Goal: Information Seeking & Learning: Learn about a topic

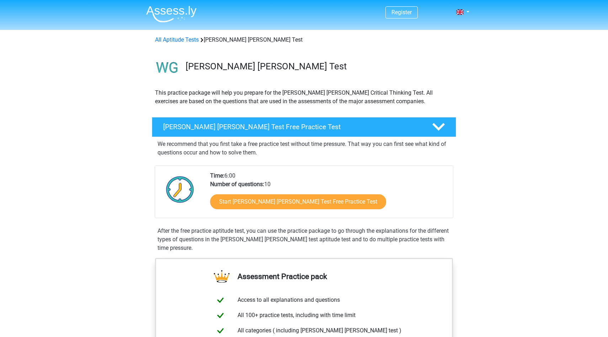
scroll to position [61, 0]
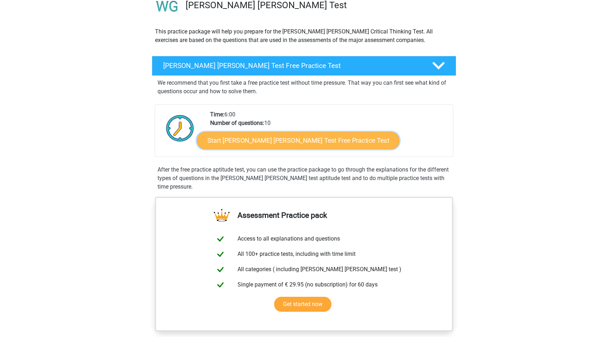
click at [262, 142] on link "Start [PERSON_NAME] [PERSON_NAME] Test Free Practice Test" at bounding box center [298, 140] width 202 height 17
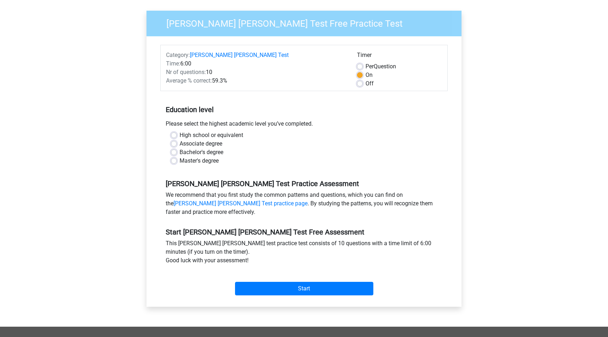
scroll to position [65, 0]
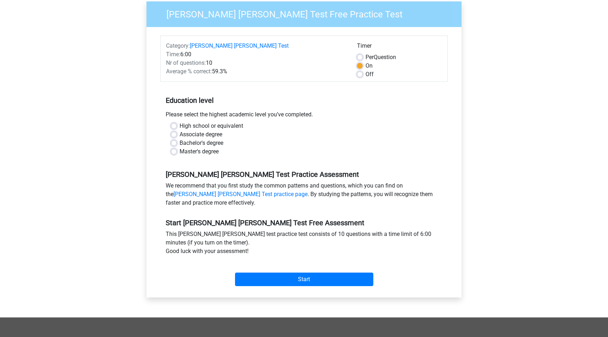
click at [180, 122] on label "High school or equivalent" at bounding box center [212, 126] width 64 height 9
click at [175, 122] on input "High school or equivalent" at bounding box center [174, 125] width 6 height 7
radio input "true"
click at [180, 130] on label "Associate degree" at bounding box center [201, 134] width 43 height 9
click at [175, 130] on input "Associate degree" at bounding box center [174, 133] width 6 height 7
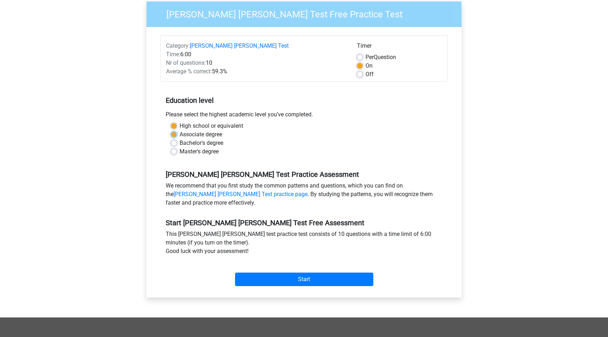
radio input "true"
click at [175, 139] on div "Bachelor's degree" at bounding box center [304, 143] width 266 height 9
click at [180, 139] on label "Bachelor's degree" at bounding box center [202, 143] width 44 height 9
click at [175, 139] on input "Bachelor's degree" at bounding box center [174, 142] width 6 height 7
radio input "true"
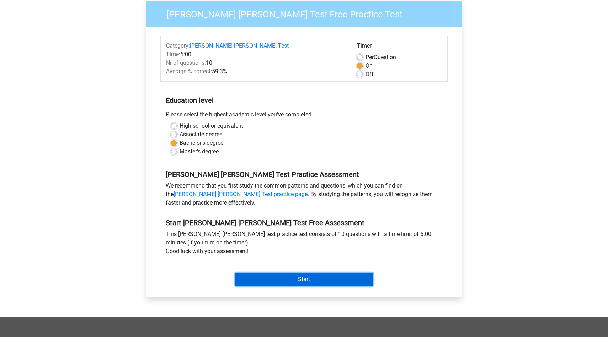
click at [293, 273] on input "Start" at bounding box center [304, 280] width 138 height 14
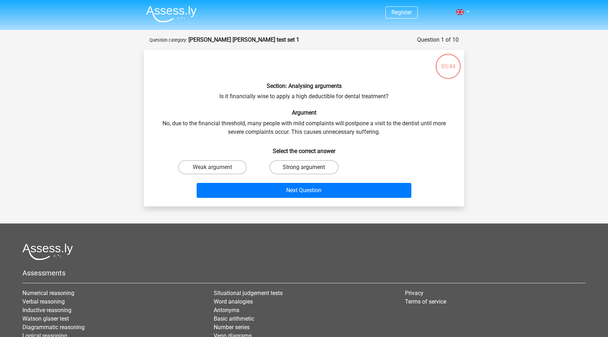
click at [294, 164] on label "Strong argument" at bounding box center [304, 167] width 69 height 14
click at [304, 167] on input "Strong argument" at bounding box center [306, 169] width 5 height 5
radio input "true"
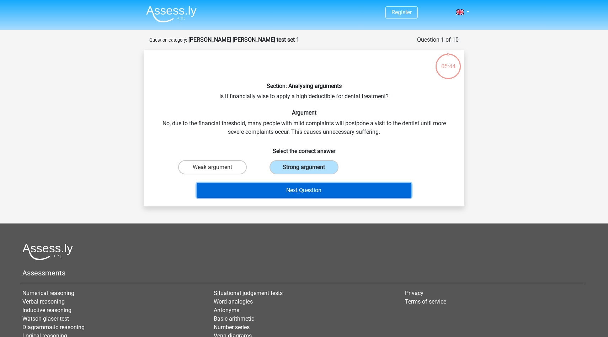
click at [311, 194] on button "Next Question" at bounding box center [304, 190] width 215 height 15
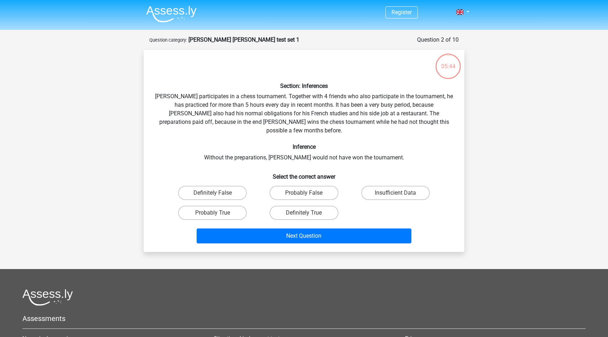
scroll to position [36, 0]
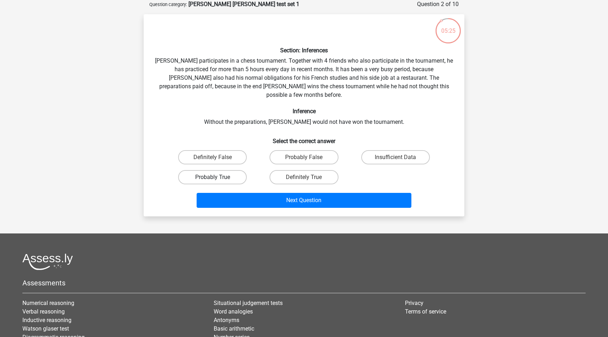
click at [226, 170] on label "Probably True" at bounding box center [212, 177] width 69 height 14
click at [217, 177] on input "Probably True" at bounding box center [215, 179] width 5 height 5
radio input "true"
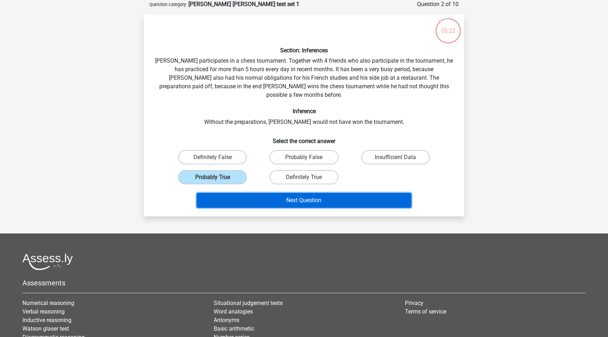
click at [298, 193] on button "Next Question" at bounding box center [304, 200] width 215 height 15
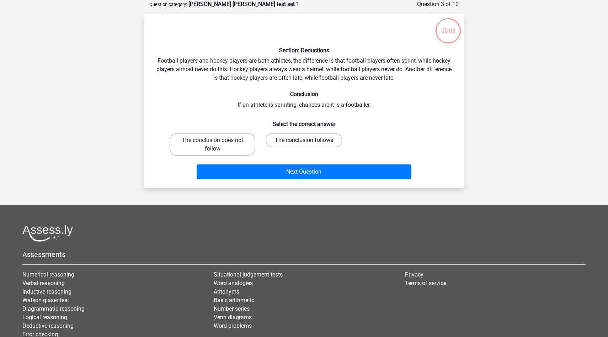
click at [295, 140] on label "The conclusion follows" at bounding box center [304, 140] width 77 height 14
click at [304, 140] on input "The conclusion follows" at bounding box center [306, 142] width 5 height 5
radio input "true"
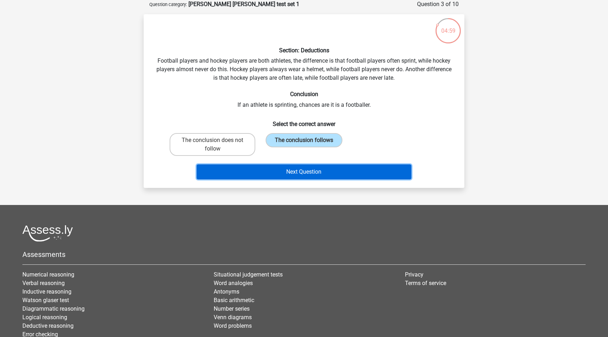
click at [311, 169] on button "Next Question" at bounding box center [304, 171] width 215 height 15
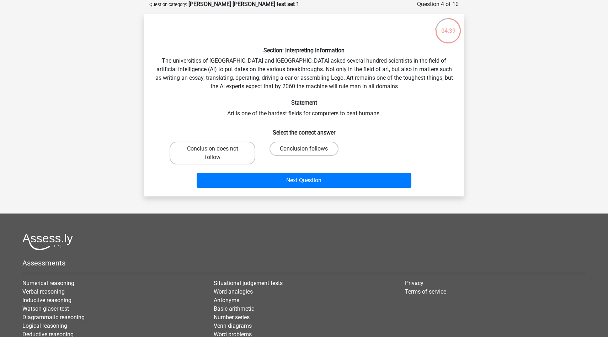
click at [300, 149] on label "Conclusion follows" at bounding box center [304, 149] width 69 height 14
click at [304, 149] on input "Conclusion follows" at bounding box center [306, 151] width 5 height 5
radio input "true"
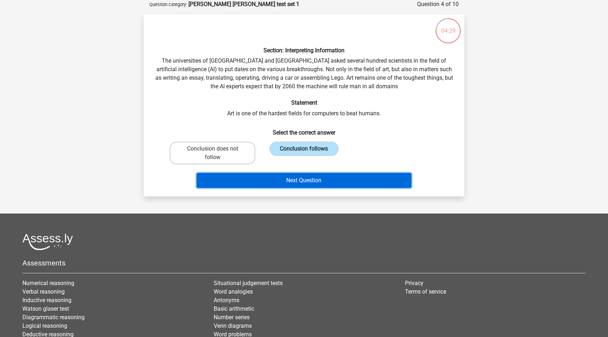
click at [302, 179] on button "Next Question" at bounding box center [304, 180] width 215 height 15
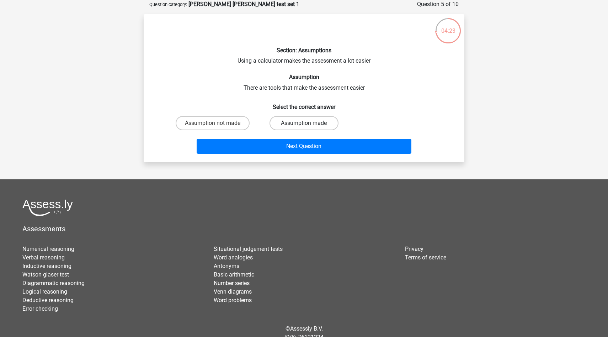
click at [297, 118] on label "Assumption made" at bounding box center [304, 123] width 69 height 14
click at [304, 123] on input "Assumption made" at bounding box center [306, 125] width 5 height 5
radio input "true"
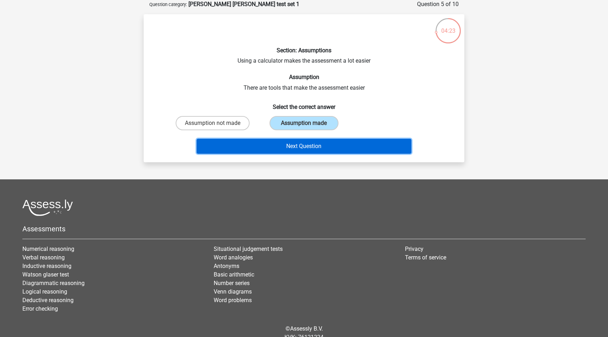
click at [310, 146] on button "Next Question" at bounding box center [304, 146] width 215 height 15
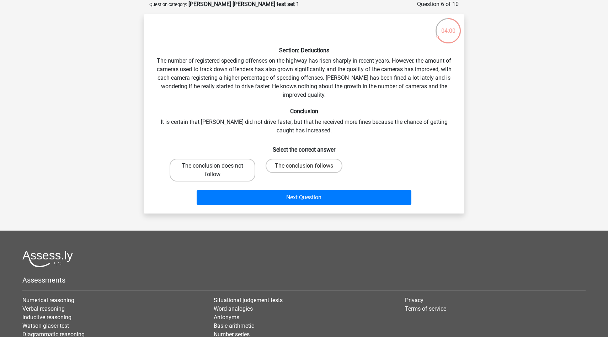
click at [235, 165] on label "The conclusion does not follow" at bounding box center [213, 170] width 86 height 23
click at [217, 166] on input "The conclusion does not follow" at bounding box center [215, 168] width 5 height 5
radio input "true"
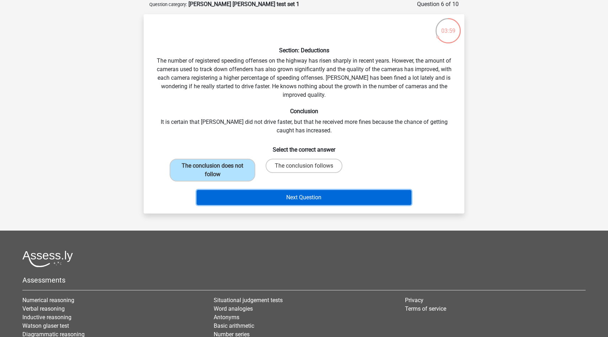
click at [297, 195] on button "Next Question" at bounding box center [304, 197] width 215 height 15
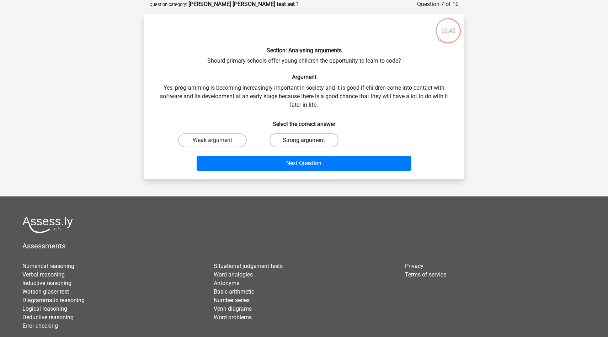
click at [291, 144] on label "Strong argument" at bounding box center [304, 140] width 69 height 14
click at [304, 144] on input "Strong argument" at bounding box center [306, 142] width 5 height 5
radio input "true"
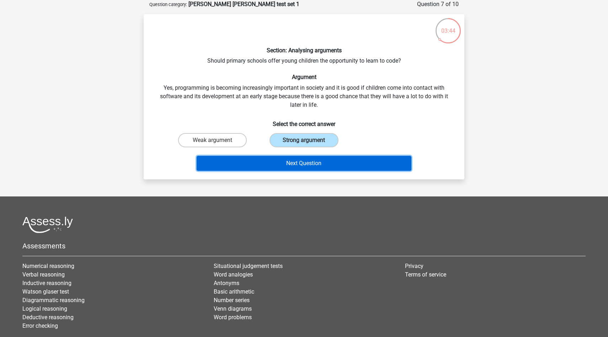
click at [301, 167] on button "Next Question" at bounding box center [304, 163] width 215 height 15
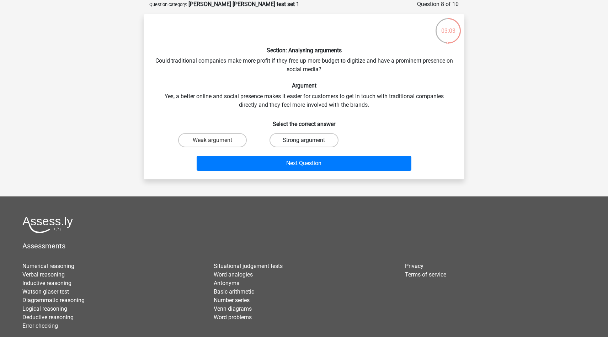
click at [311, 143] on label "Strong argument" at bounding box center [304, 140] width 69 height 14
click at [309, 143] on input "Strong argument" at bounding box center [306, 142] width 5 height 5
radio input "true"
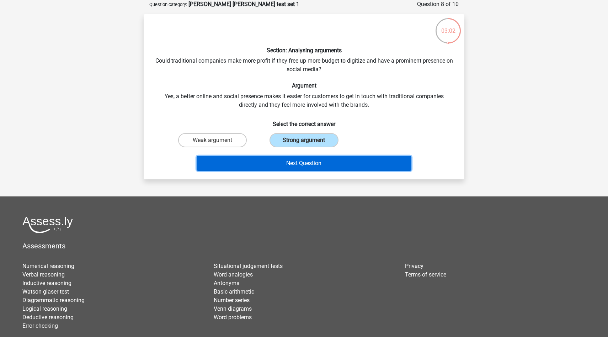
click at [306, 160] on button "Next Question" at bounding box center [304, 163] width 215 height 15
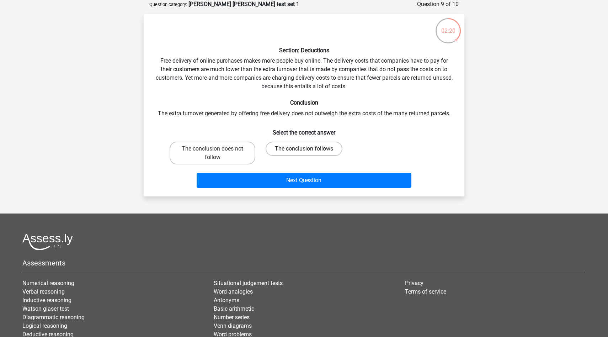
click at [316, 147] on label "The conclusion follows" at bounding box center [304, 149] width 77 height 14
click at [309, 149] on input "The conclusion follows" at bounding box center [306, 151] width 5 height 5
radio input "true"
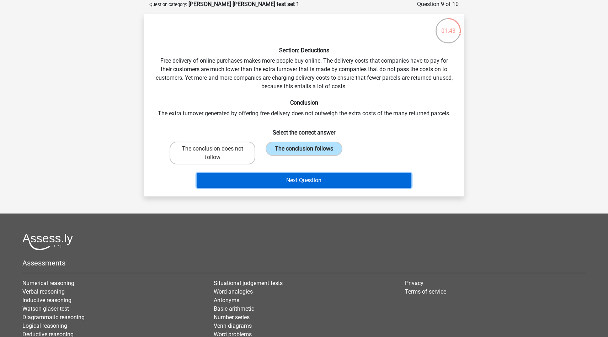
click at [303, 181] on button "Next Question" at bounding box center [304, 180] width 215 height 15
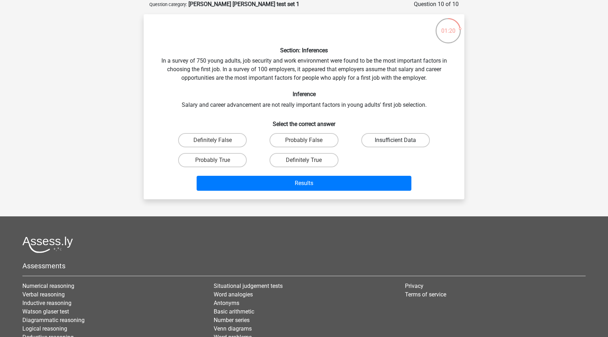
click at [388, 143] on label "Insufficient Data" at bounding box center [396, 140] width 69 height 14
click at [396, 143] on input "Insufficient Data" at bounding box center [398, 142] width 5 height 5
radio input "true"
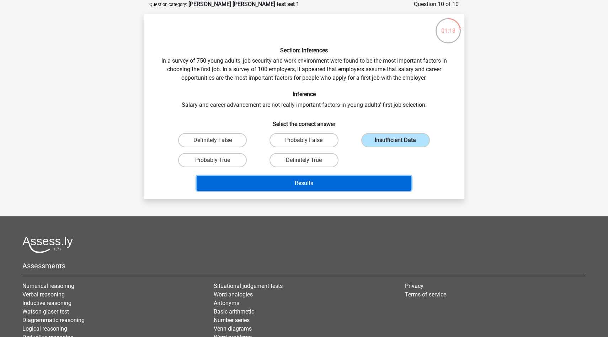
click at [312, 181] on button "Results" at bounding box center [304, 183] width 215 height 15
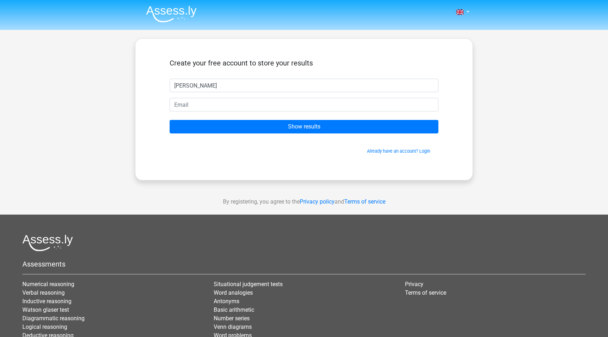
type input "kirat"
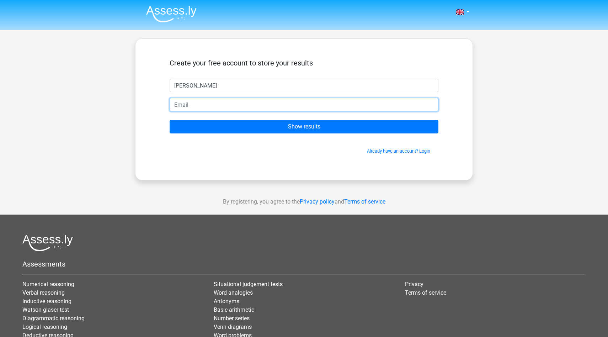
click at [275, 104] on input "email" at bounding box center [304, 105] width 269 height 14
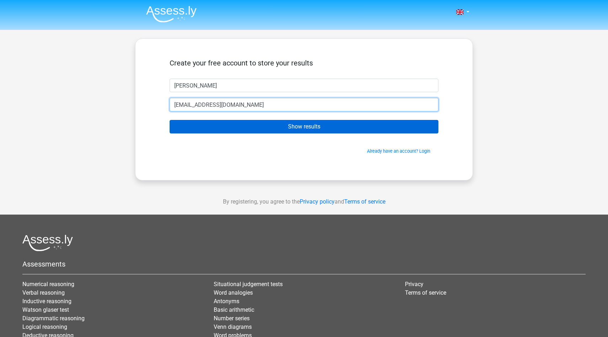
type input "harkiratsinghbhasin@gmail.com"
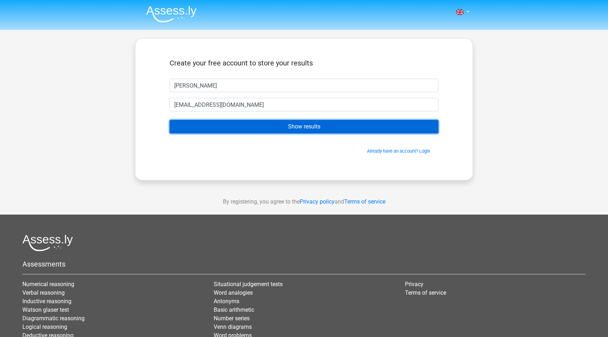
click at [276, 120] on input "Show results" at bounding box center [304, 127] width 269 height 14
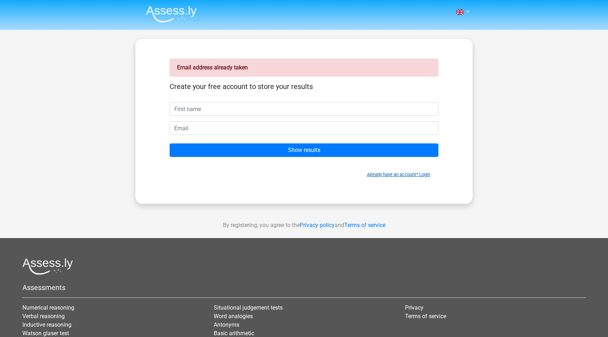
click at [397, 174] on link "Already have an account? Login" at bounding box center [398, 174] width 63 height 5
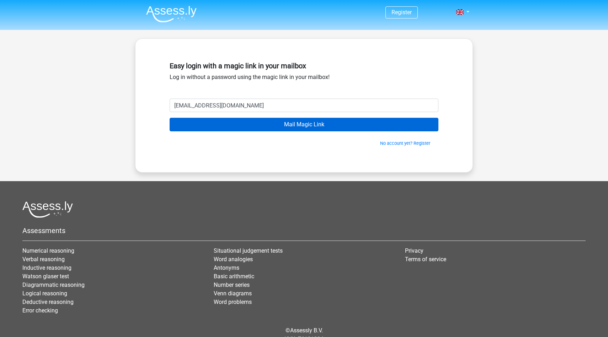
type input "harkiratsinghbhasn@gmail.com"
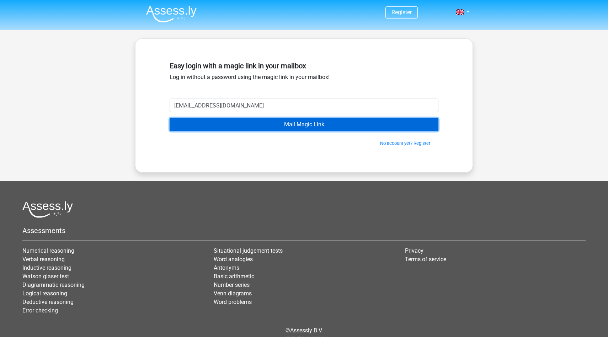
click at [297, 126] on input "Mail Magic Link" at bounding box center [304, 125] width 269 height 14
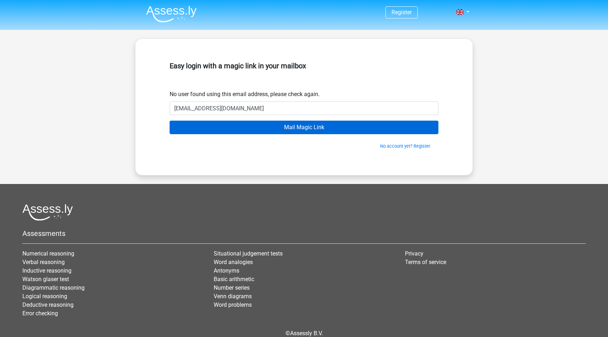
type input "[EMAIL_ADDRESS][DOMAIN_NAME]"
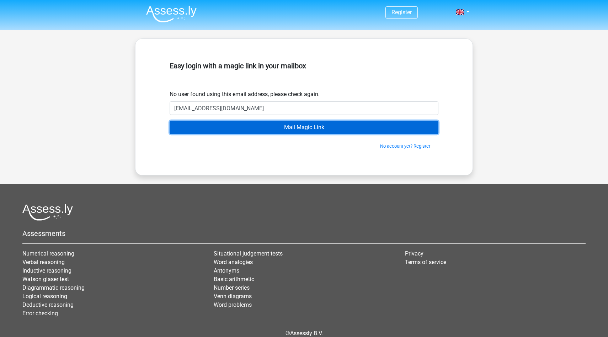
click at [280, 126] on input "Mail Magic Link" at bounding box center [304, 128] width 269 height 14
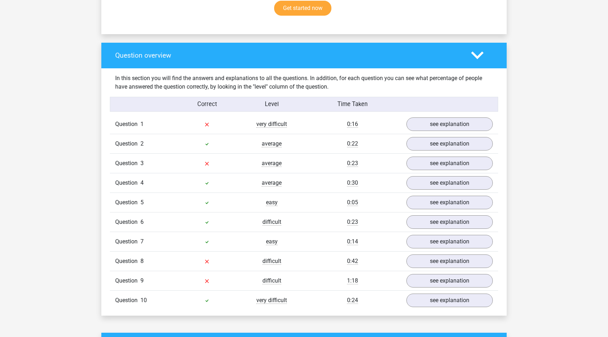
scroll to position [527, 0]
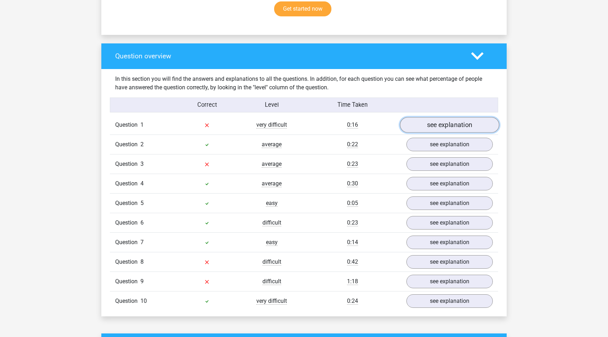
click at [427, 117] on link "see explanation" at bounding box center [449, 125] width 99 height 16
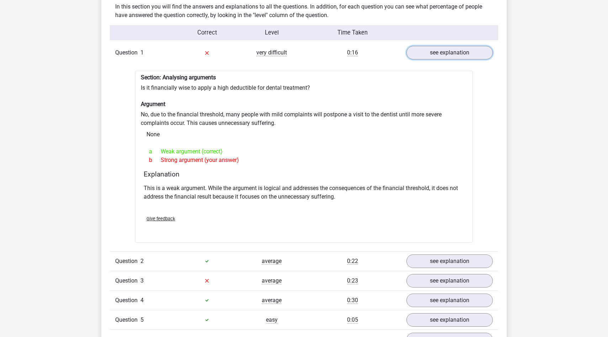
scroll to position [600, 0]
click at [446, 44] on link "see explanation" at bounding box center [449, 52] width 99 height 16
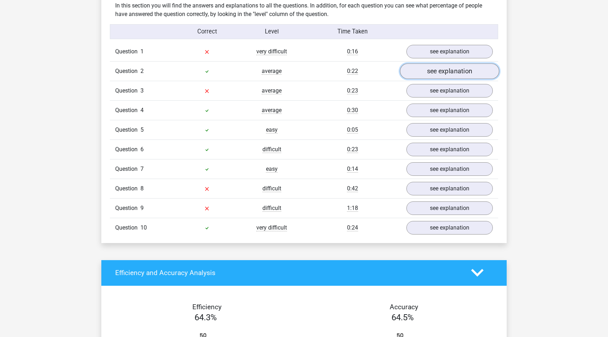
click at [416, 63] on link "see explanation" at bounding box center [449, 71] width 99 height 16
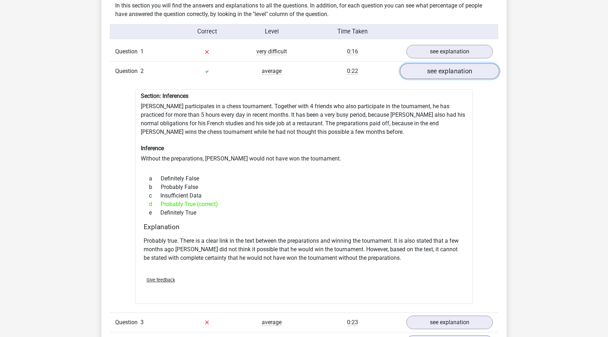
click at [427, 67] on link "see explanation" at bounding box center [449, 71] width 99 height 16
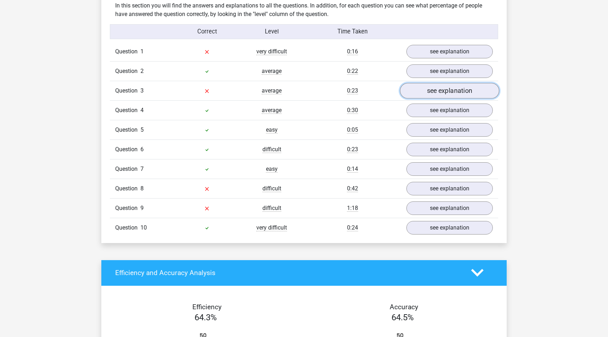
click at [431, 86] on link "see explanation" at bounding box center [449, 91] width 99 height 16
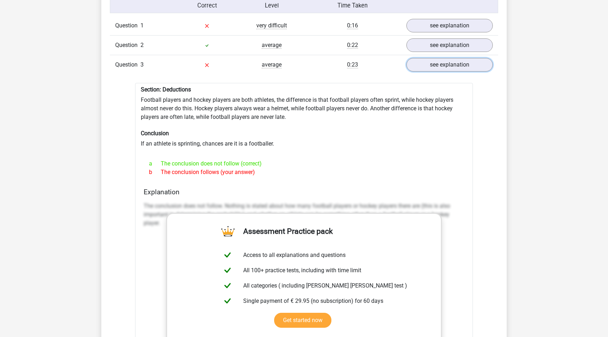
scroll to position [633, 0]
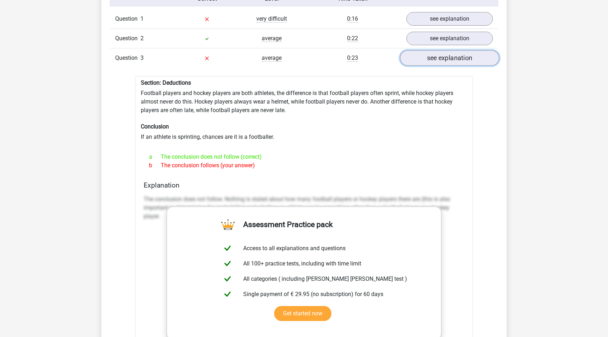
click at [447, 56] on link "see explanation" at bounding box center [449, 58] width 99 height 16
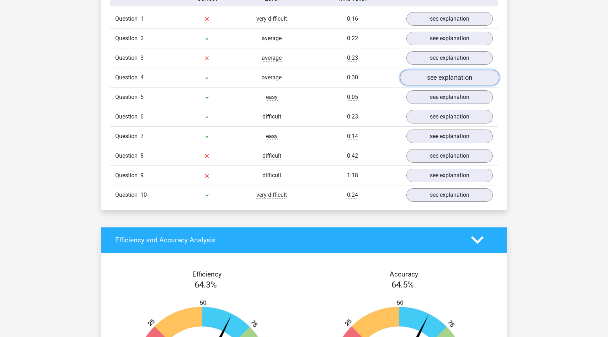
click at [438, 77] on link "see explanation" at bounding box center [449, 78] width 99 height 16
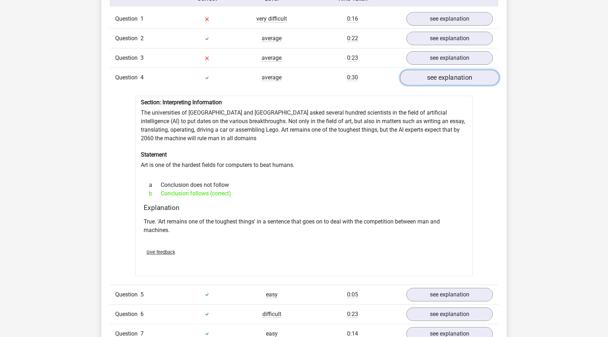
click at [436, 77] on link "see explanation" at bounding box center [449, 78] width 99 height 16
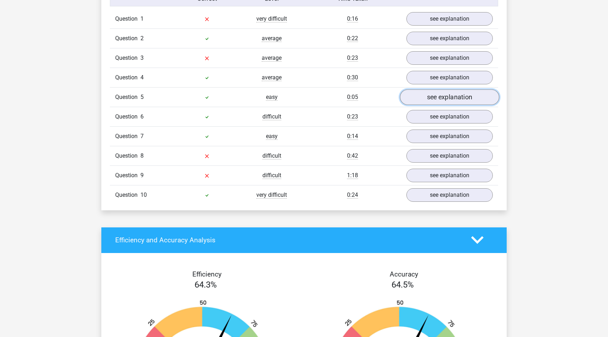
click at [434, 91] on link "see explanation" at bounding box center [449, 97] width 99 height 16
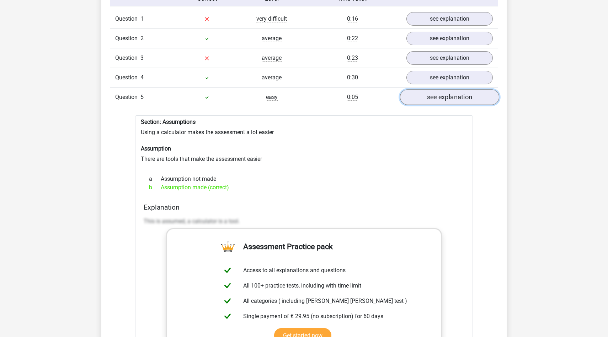
click at [434, 92] on link "see explanation" at bounding box center [449, 97] width 99 height 16
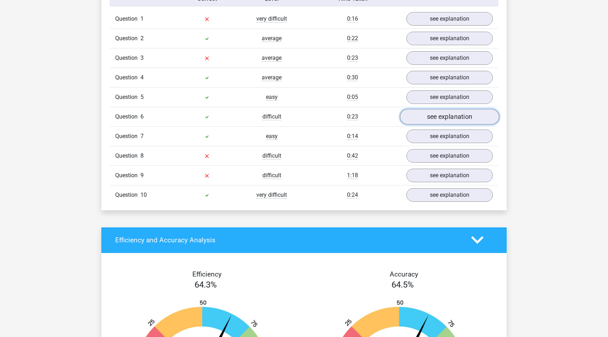
click at [427, 112] on link "see explanation" at bounding box center [449, 117] width 99 height 16
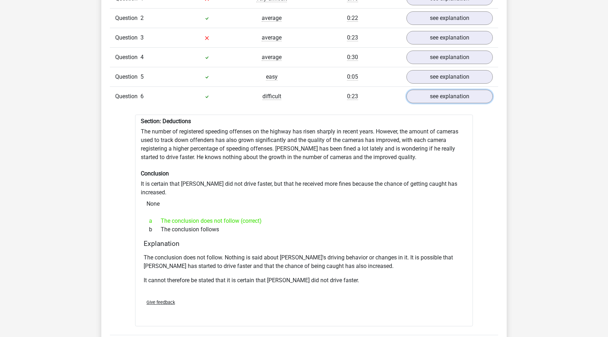
scroll to position [654, 0]
click at [426, 94] on link "see explanation" at bounding box center [449, 96] width 99 height 16
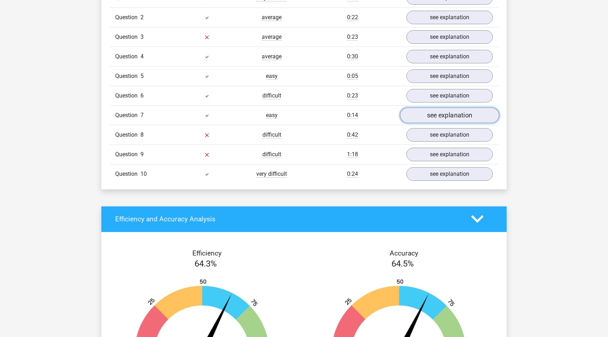
click at [428, 112] on link "see explanation" at bounding box center [449, 115] width 99 height 16
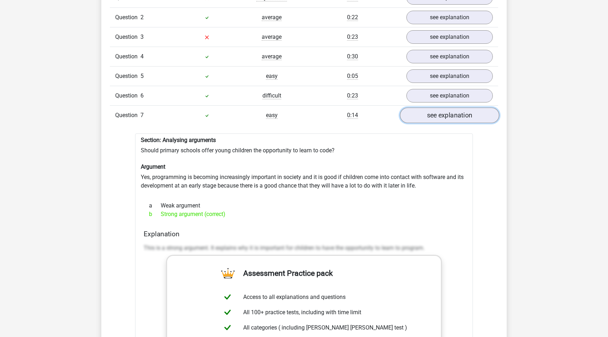
click at [436, 114] on link "see explanation" at bounding box center [449, 115] width 99 height 16
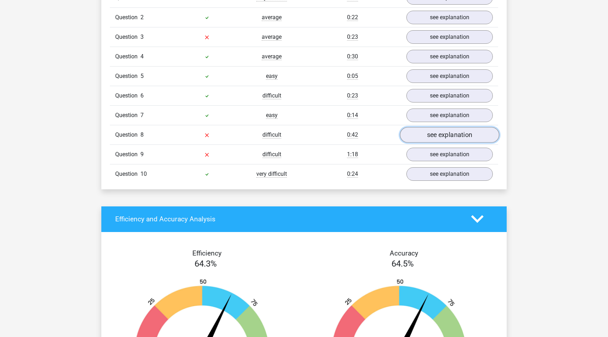
click at [436, 133] on link "see explanation" at bounding box center [449, 135] width 99 height 16
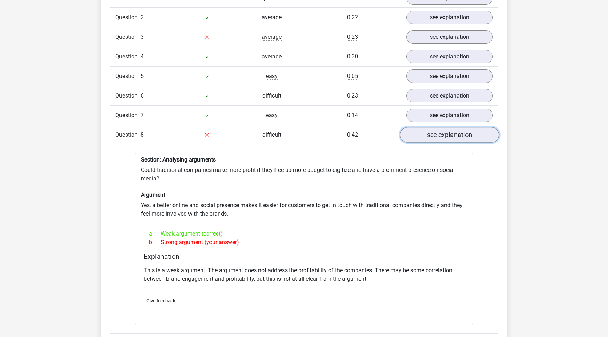
click at [446, 128] on link "see explanation" at bounding box center [449, 135] width 99 height 16
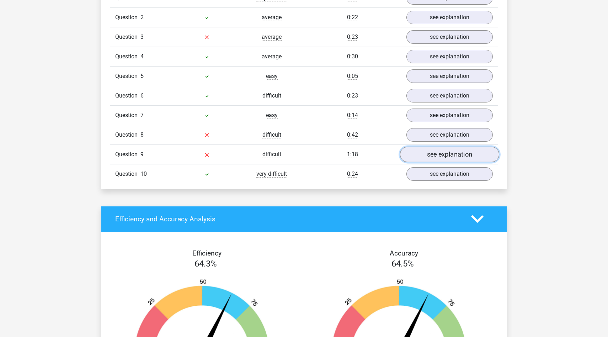
click at [429, 148] on link "see explanation" at bounding box center [449, 155] width 99 height 16
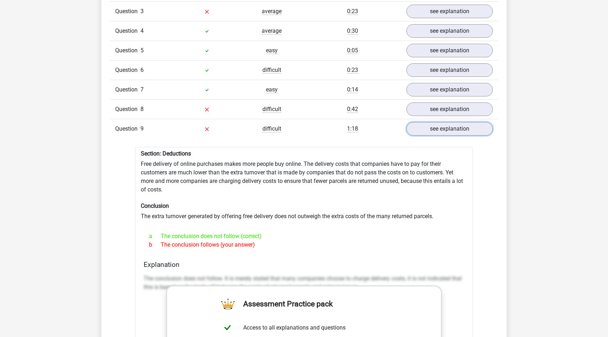
scroll to position [692, 0]
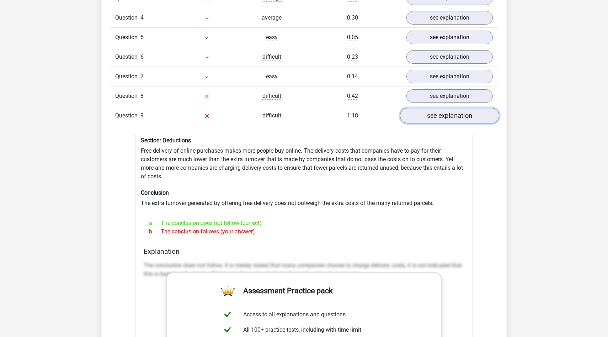
click at [443, 112] on link "see explanation" at bounding box center [449, 116] width 99 height 16
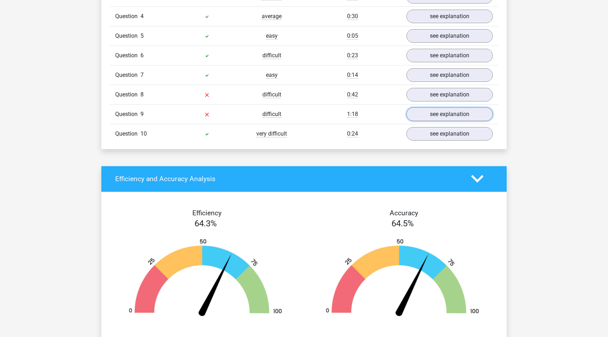
scroll to position [689, 0]
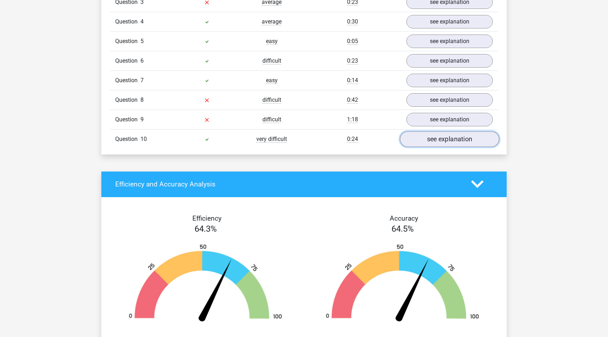
click at [436, 131] on link "see explanation" at bounding box center [449, 139] width 99 height 16
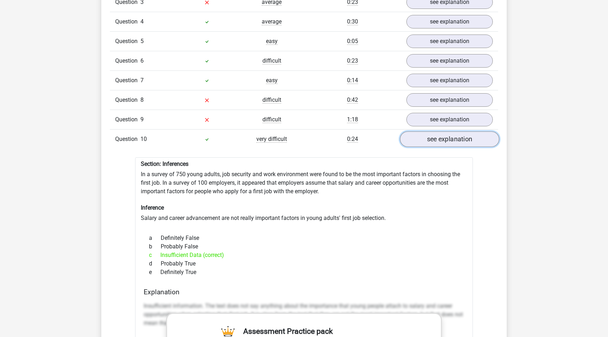
click at [446, 136] on link "see explanation" at bounding box center [449, 139] width 99 height 16
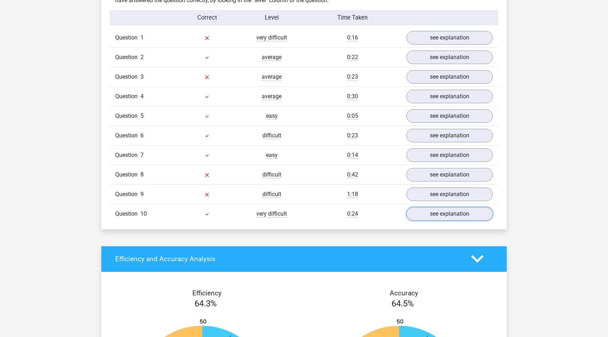
scroll to position [522, 0]
